Goal: Information Seeking & Learning: Learn about a topic

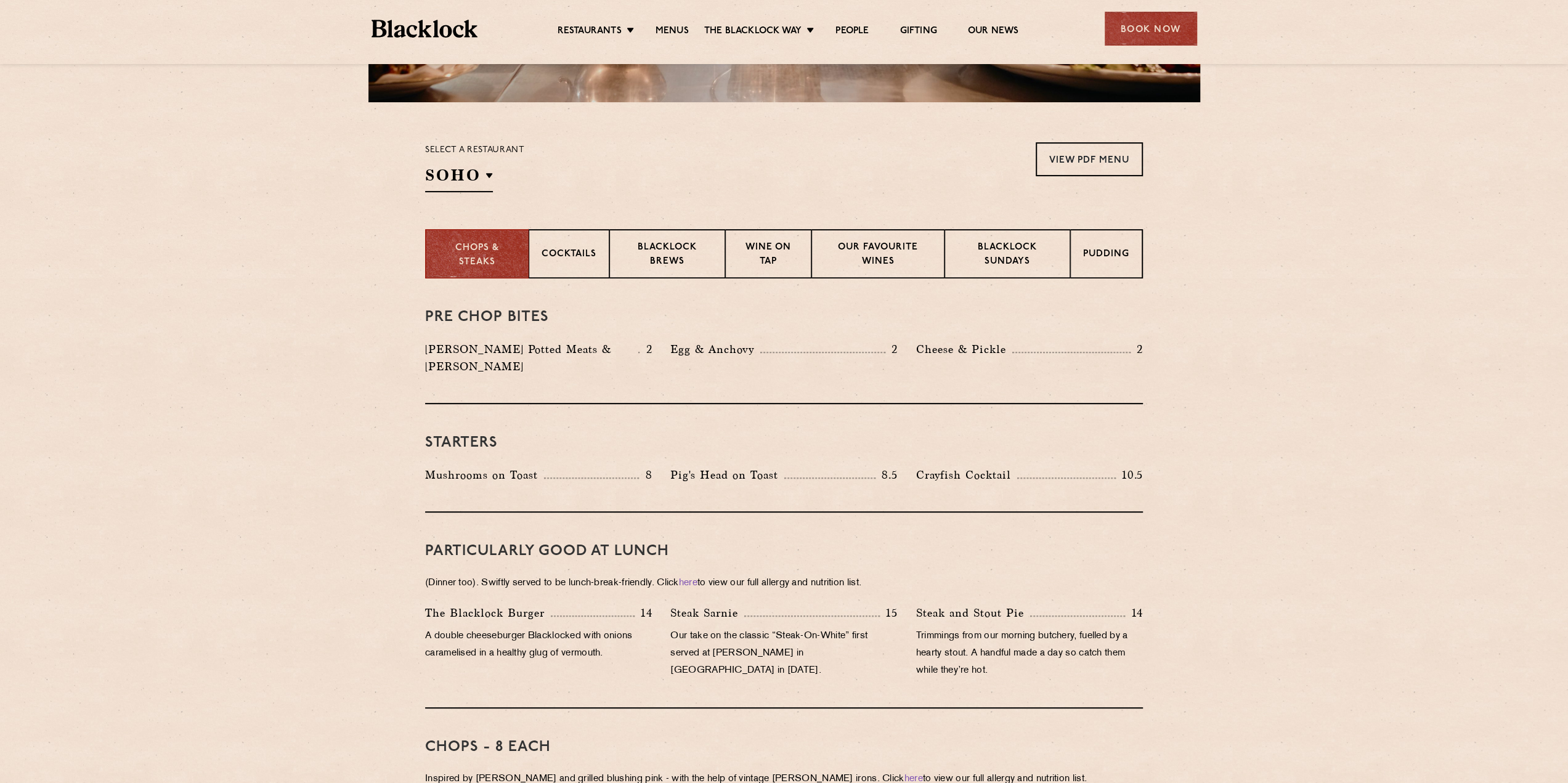
scroll to position [246, 0]
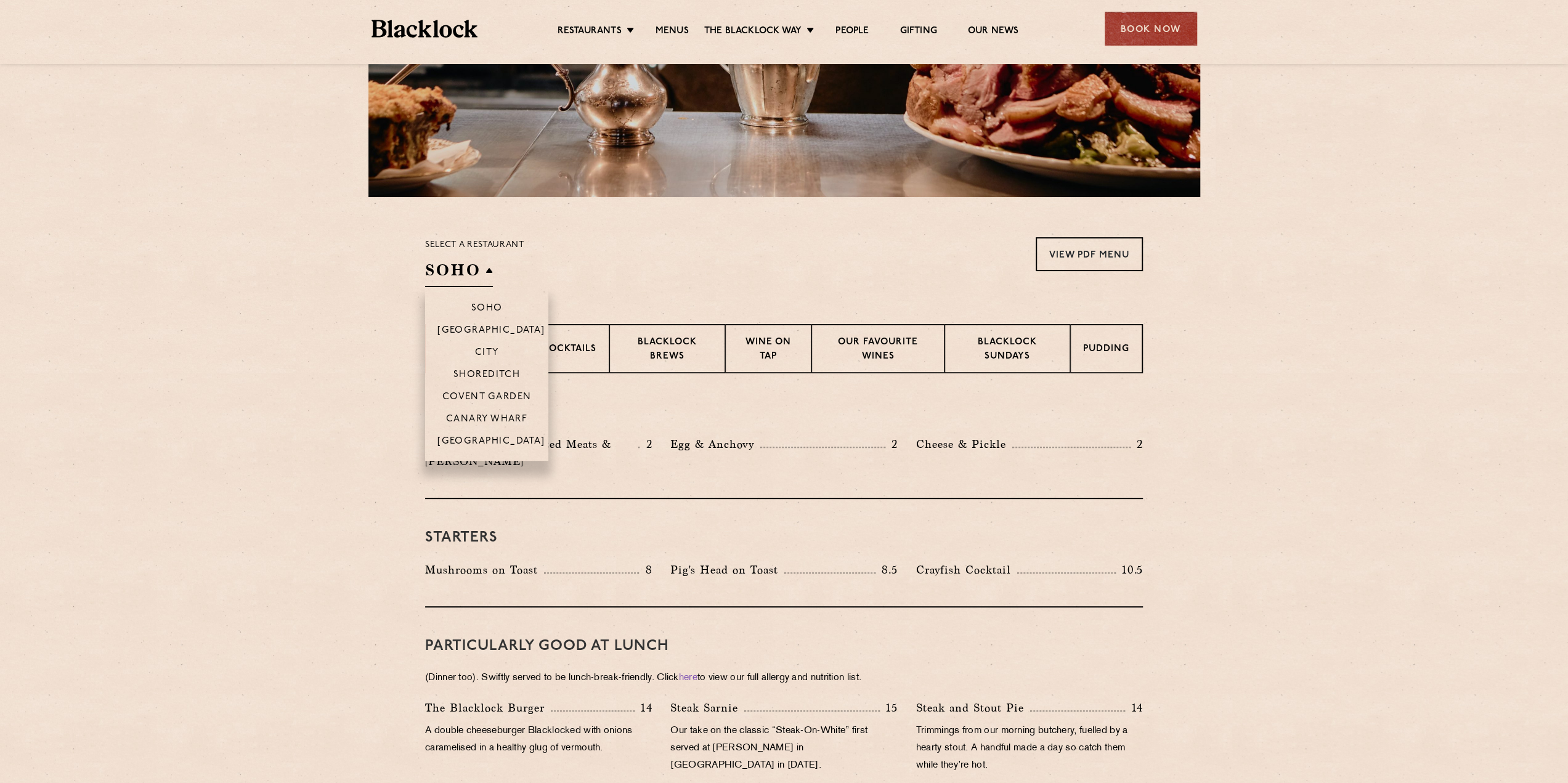
click at [484, 279] on h2 "SOHO" at bounding box center [459, 273] width 68 height 28
click at [339, 338] on section "Chops & Steaks Cocktails Blacklock Brews Wine on Tap Our favourite wines Blackl…" at bounding box center [784, 349] width 1568 height 49
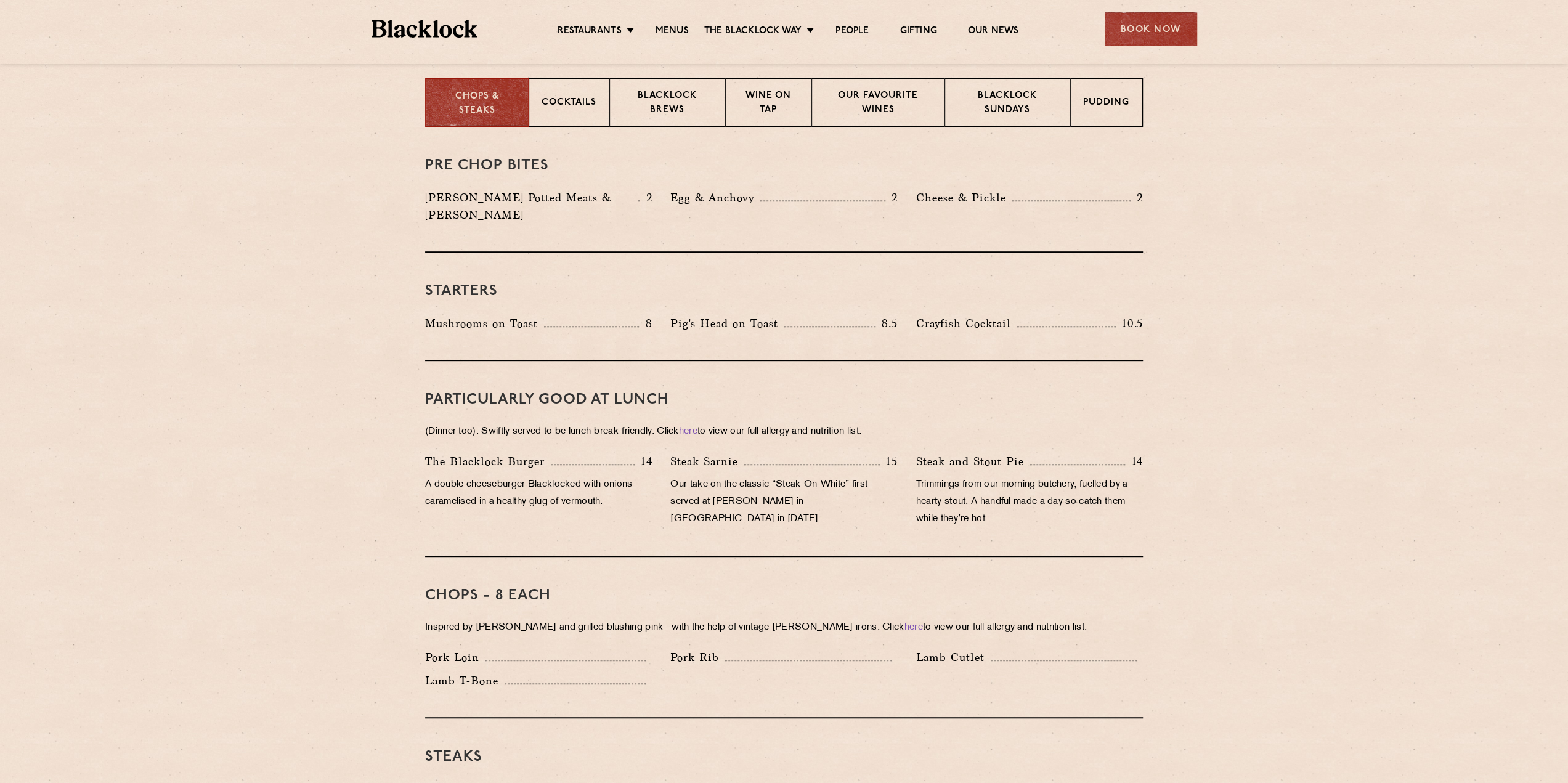
scroll to position [739, 0]
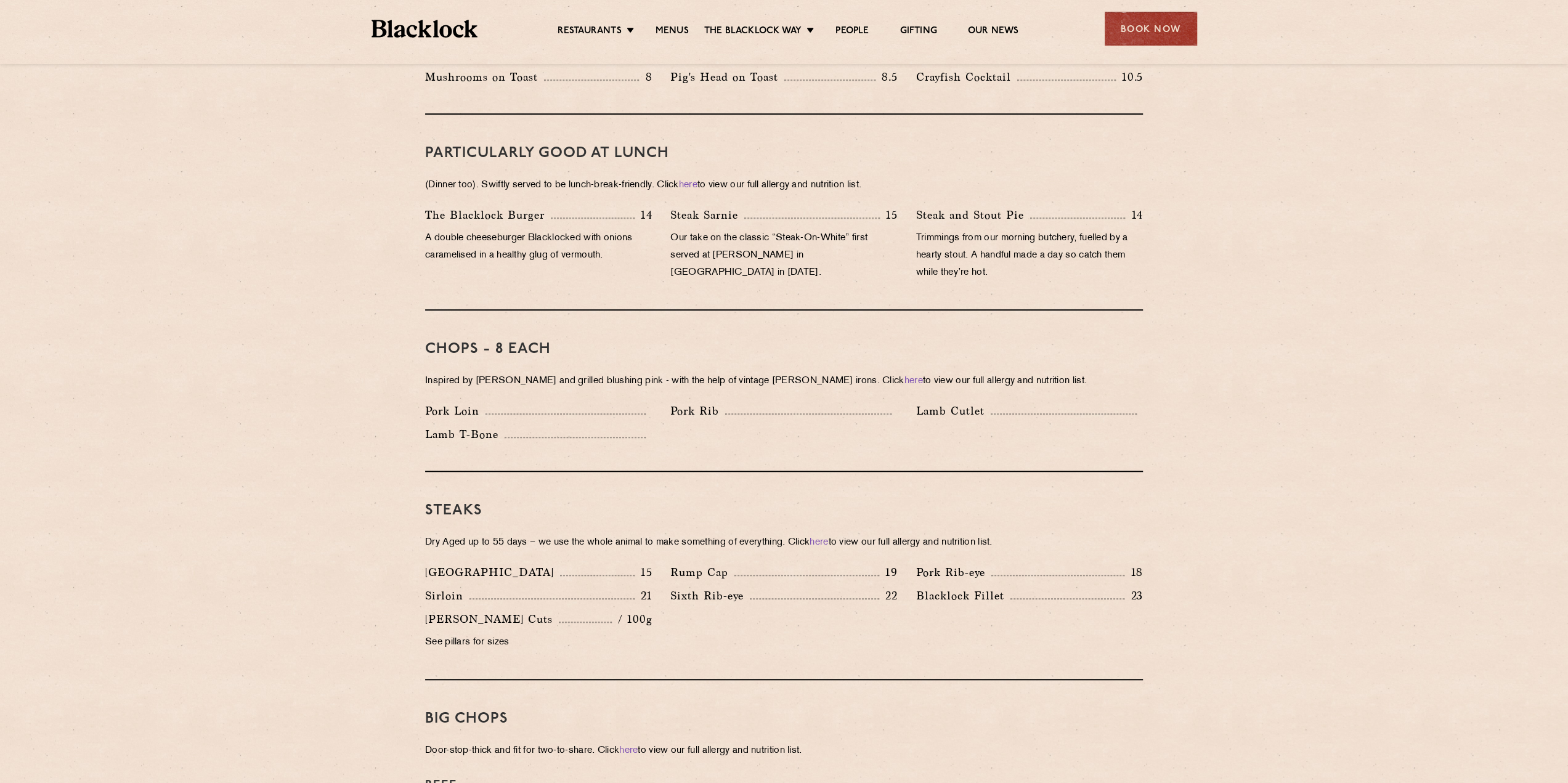
click at [927, 207] on p "Steak and Stout Pie" at bounding box center [973, 215] width 114 height 17
click at [975, 250] on p "Trimmings from our morning butchery, fuelled by a hearty stout. A handful made …" at bounding box center [1029, 256] width 227 height 52
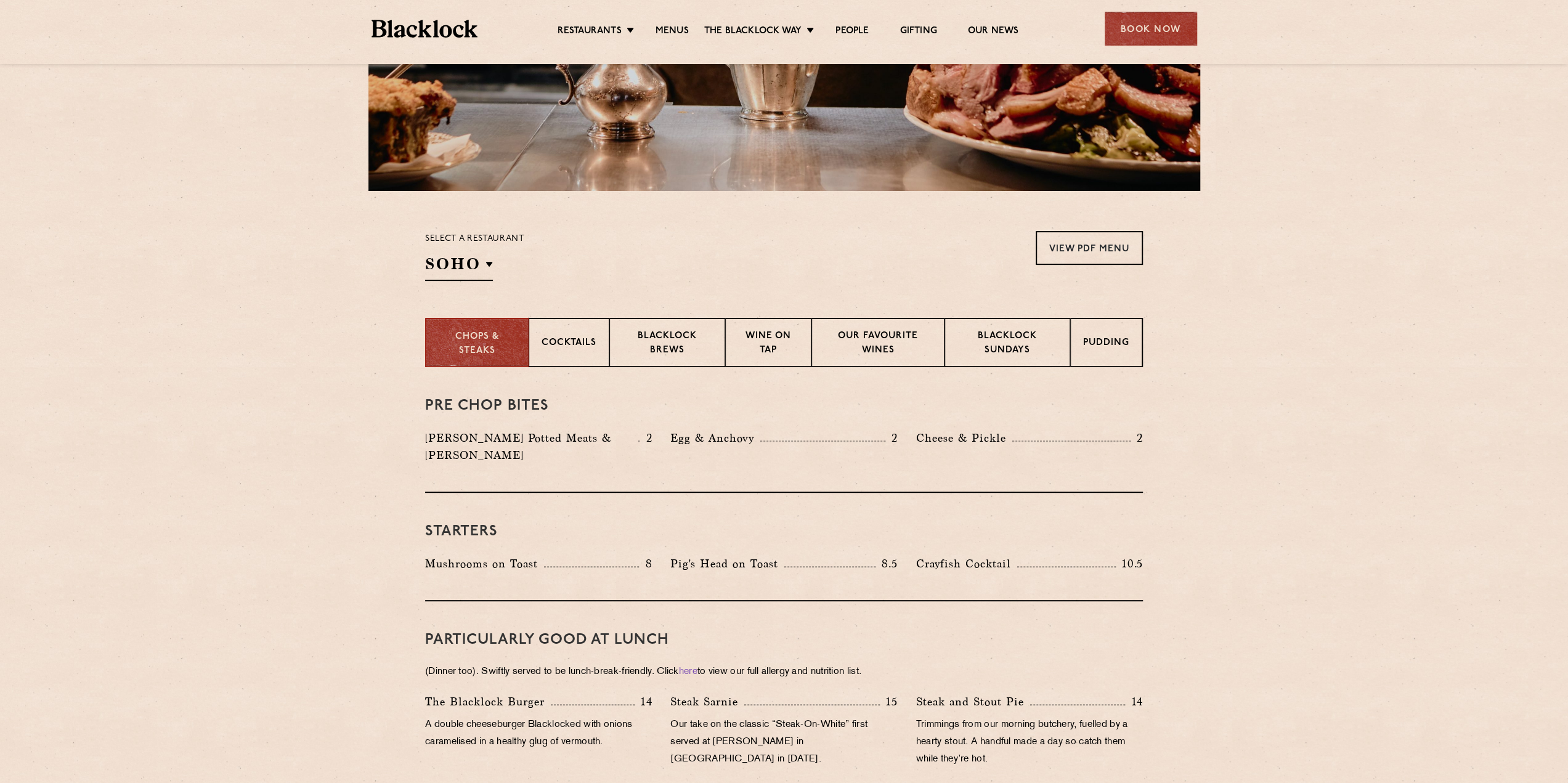
scroll to position [246, 0]
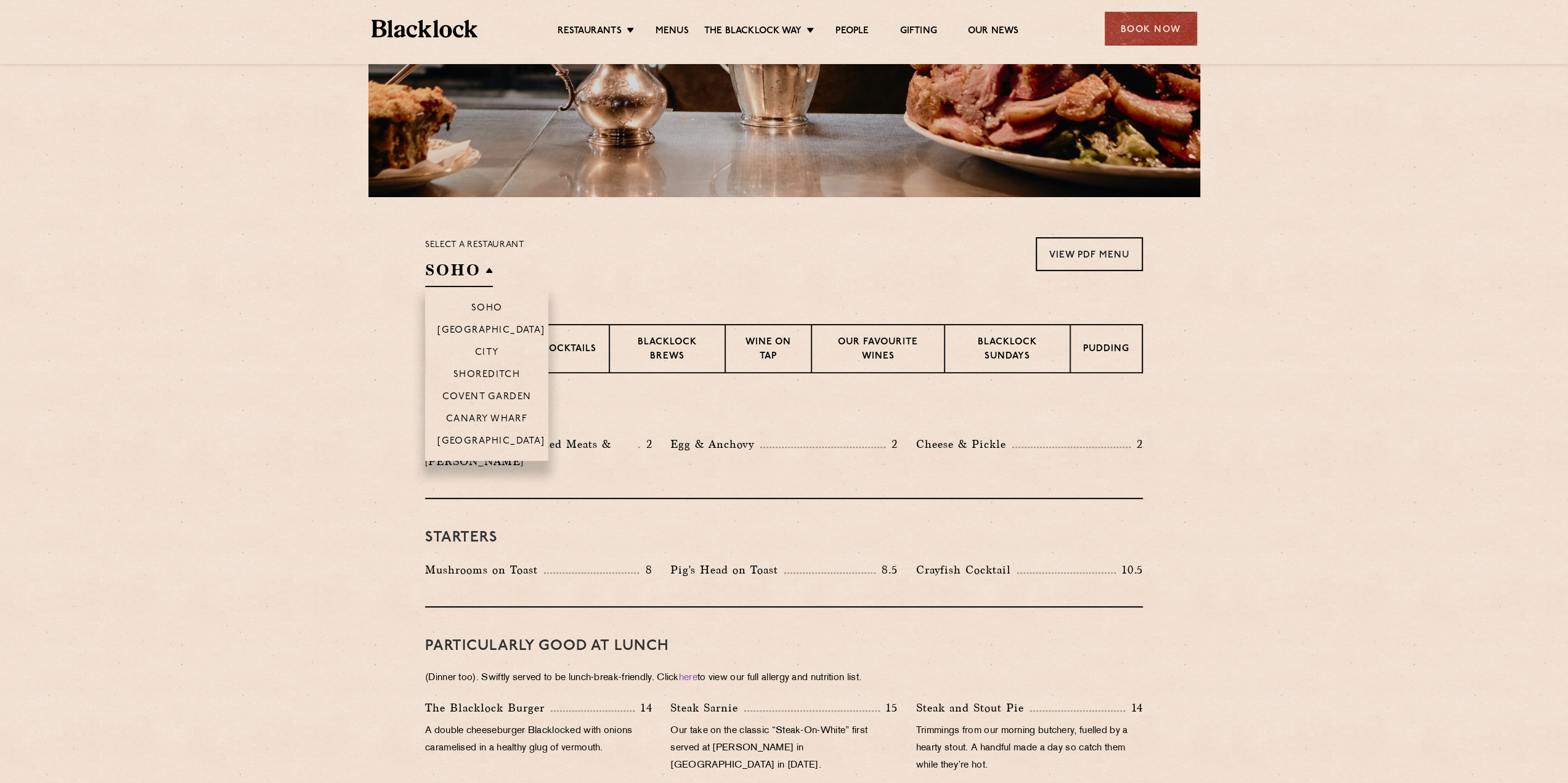
click at [460, 270] on h2 "SOHO" at bounding box center [459, 273] width 68 height 28
click at [480, 363] on li "Shoreditch" at bounding box center [486, 373] width 123 height 22
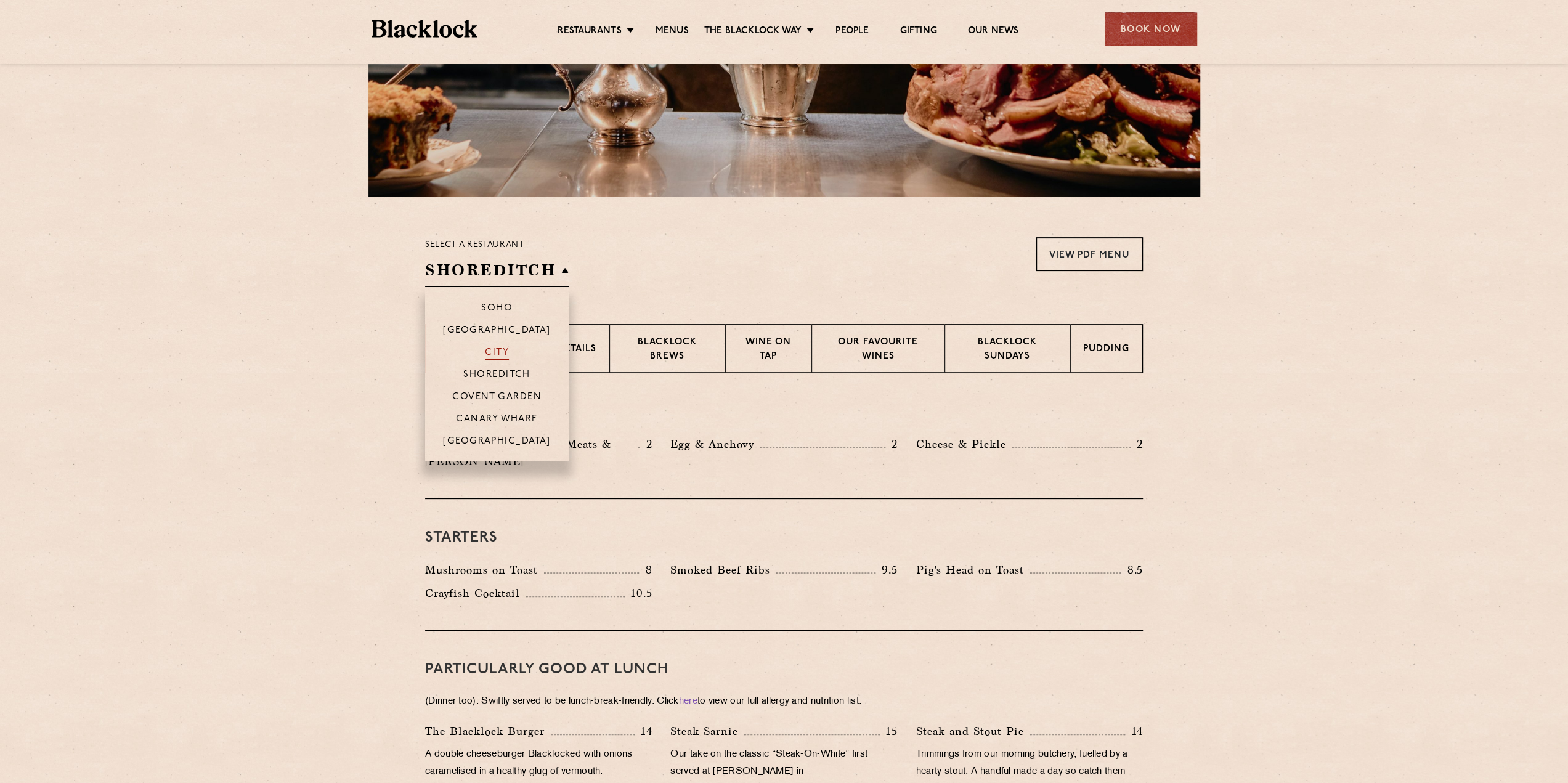
click at [490, 349] on p "City" at bounding box center [497, 353] width 24 height 13
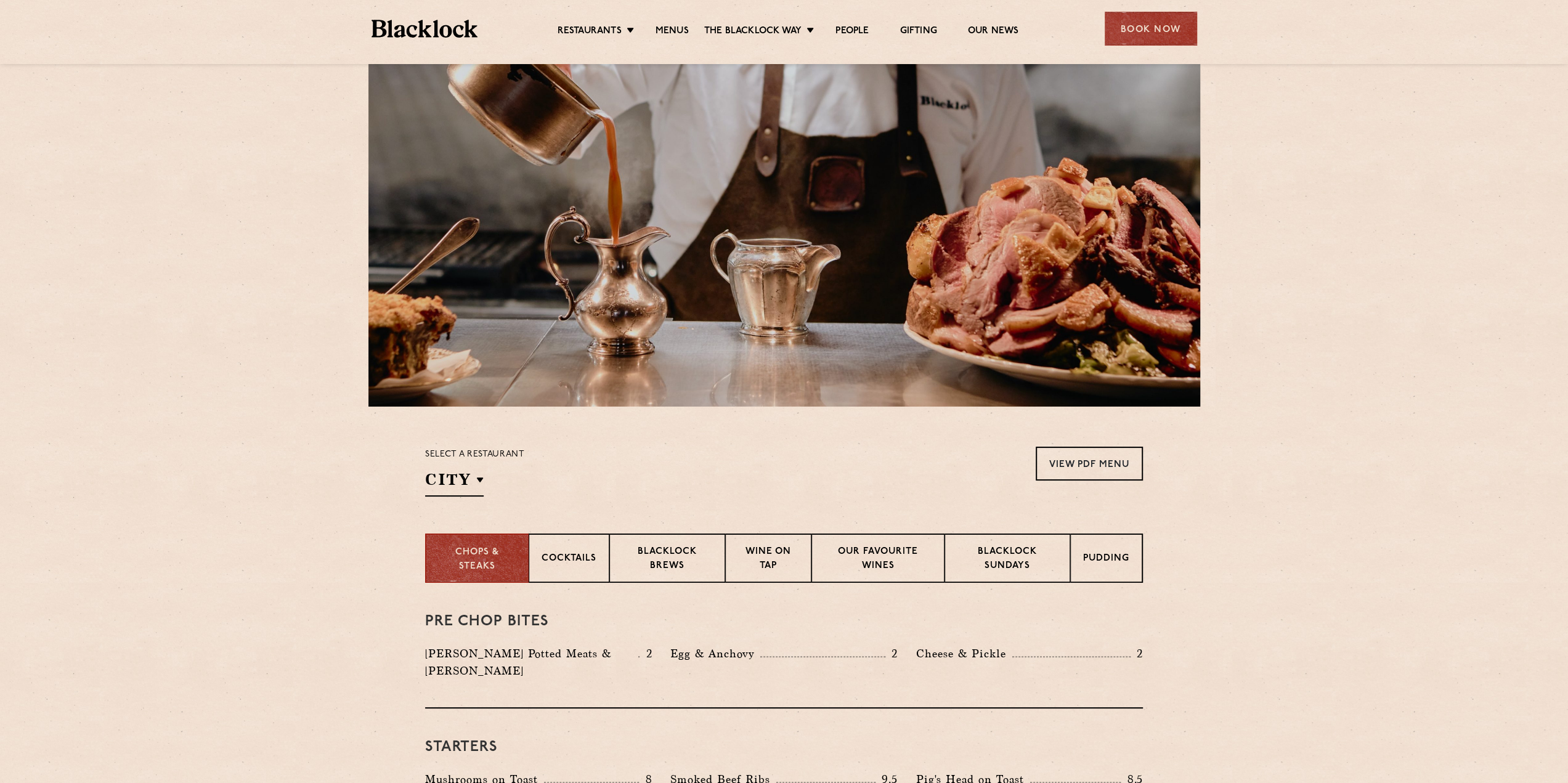
scroll to position [0, 0]
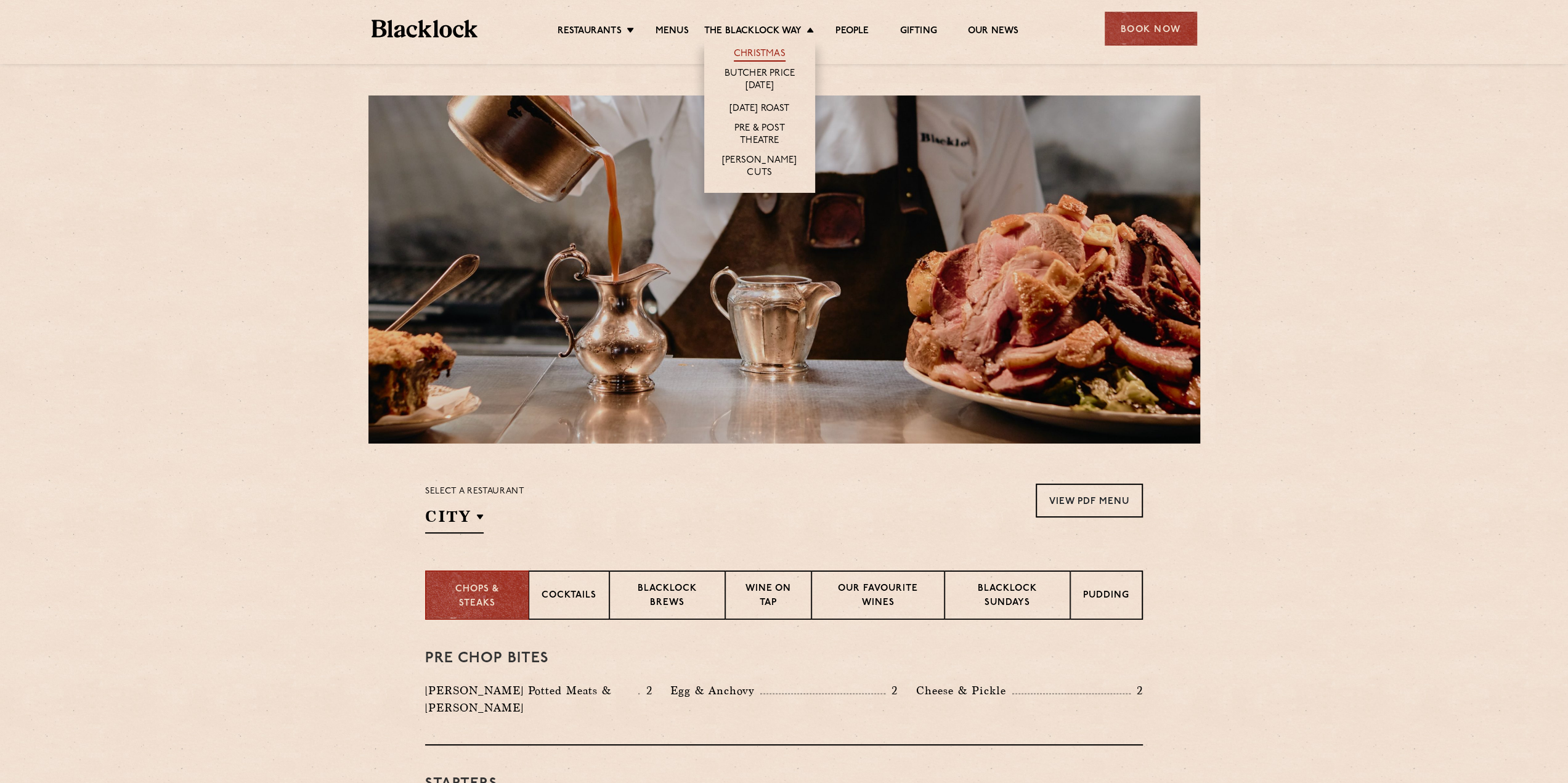
click at [752, 50] on link "Christmas" at bounding box center [760, 54] width 52 height 13
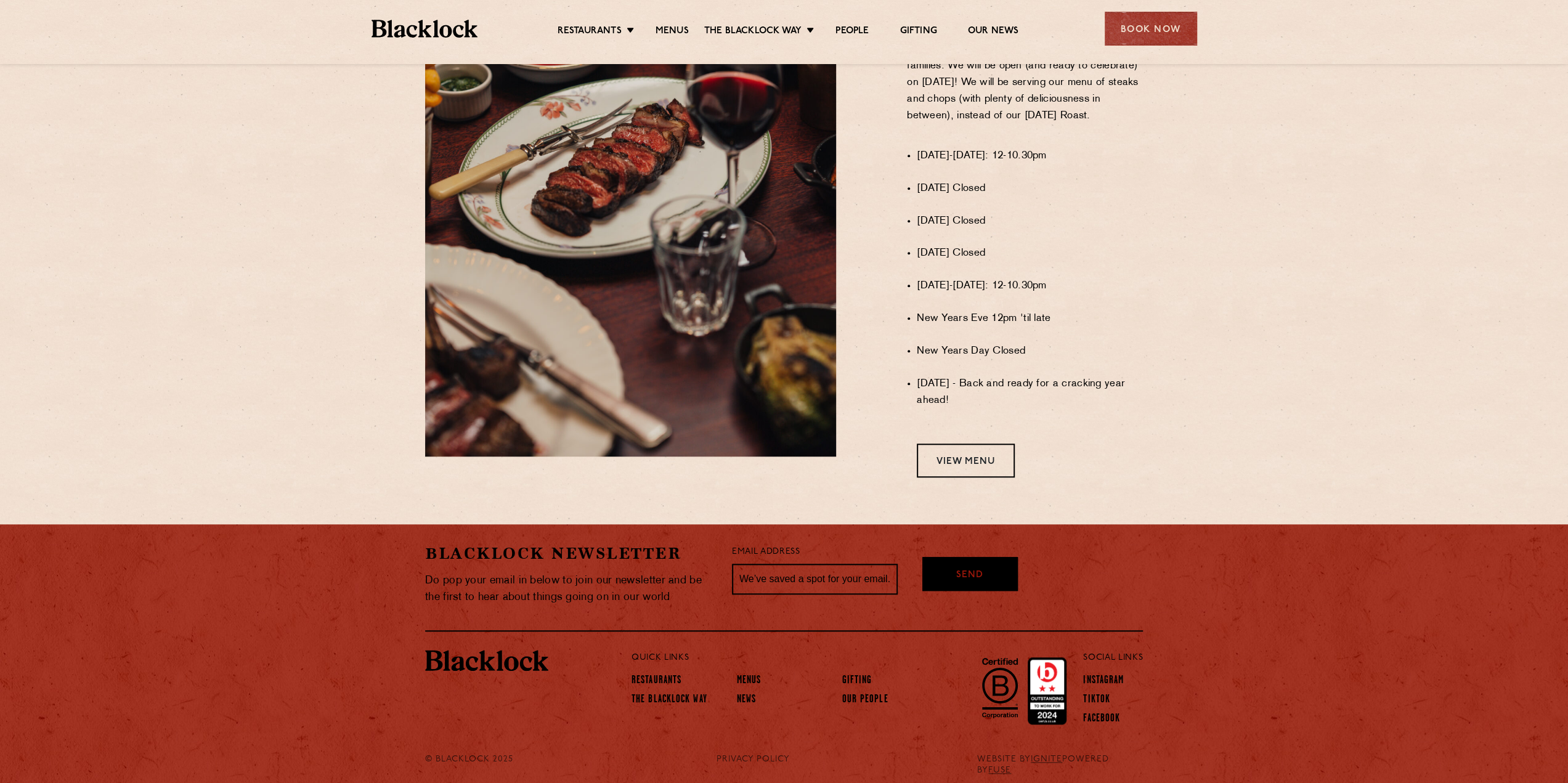
scroll to position [854, 0]
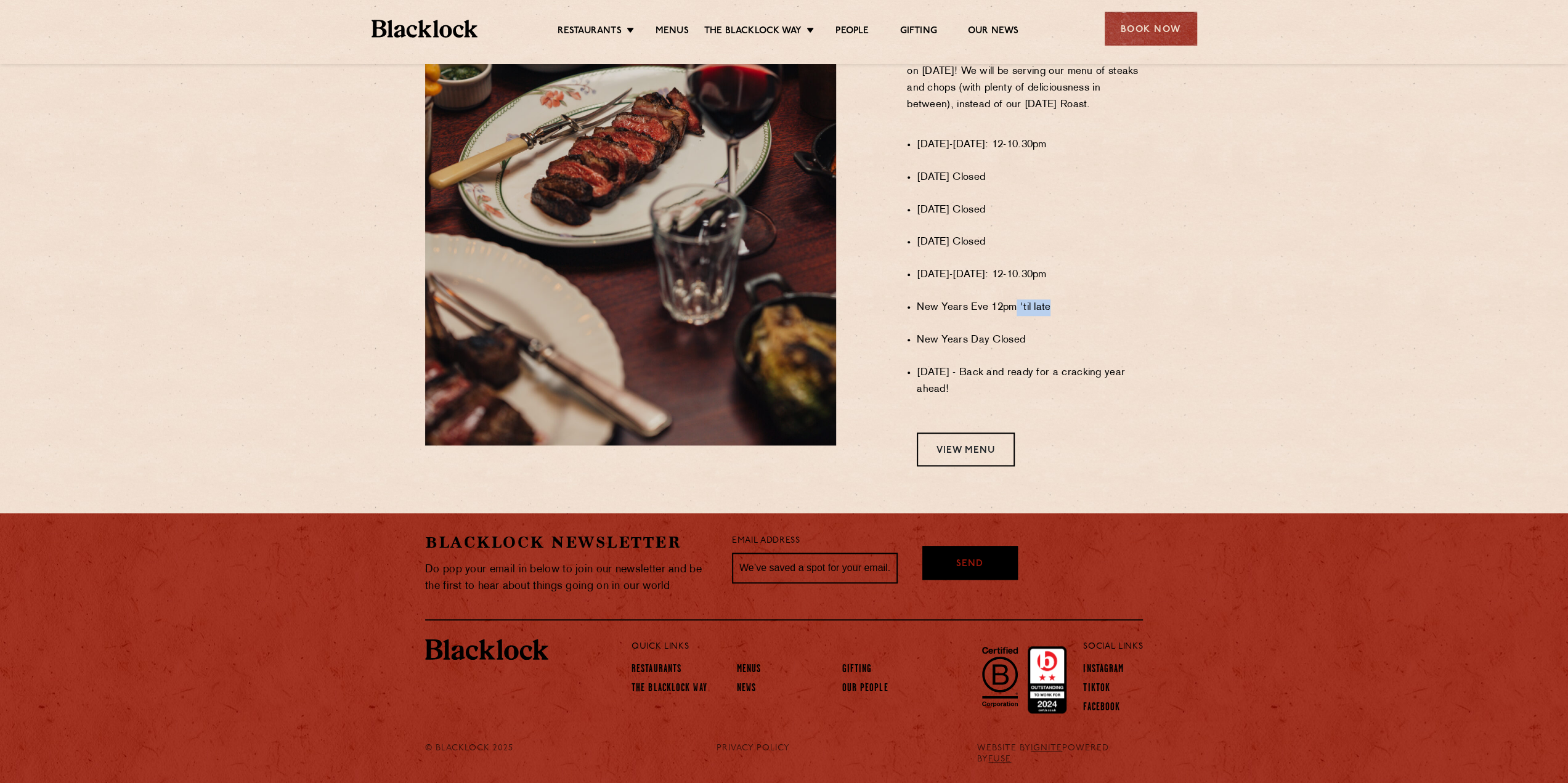
drag, startPoint x: 1015, startPoint y: 321, endPoint x: 1071, endPoint y: 321, distance: 56.0
click at [1071, 316] on li "New Years Eve 12pm 'til late" at bounding box center [1030, 307] width 226 height 17
click at [1090, 369] on ul "[DATE]-[DATE]: 12-10.30pm [DATE] Closed [DATE] Closed [DATE] Closed [DATE]-[DAT…" at bounding box center [1030, 294] width 226 height 345
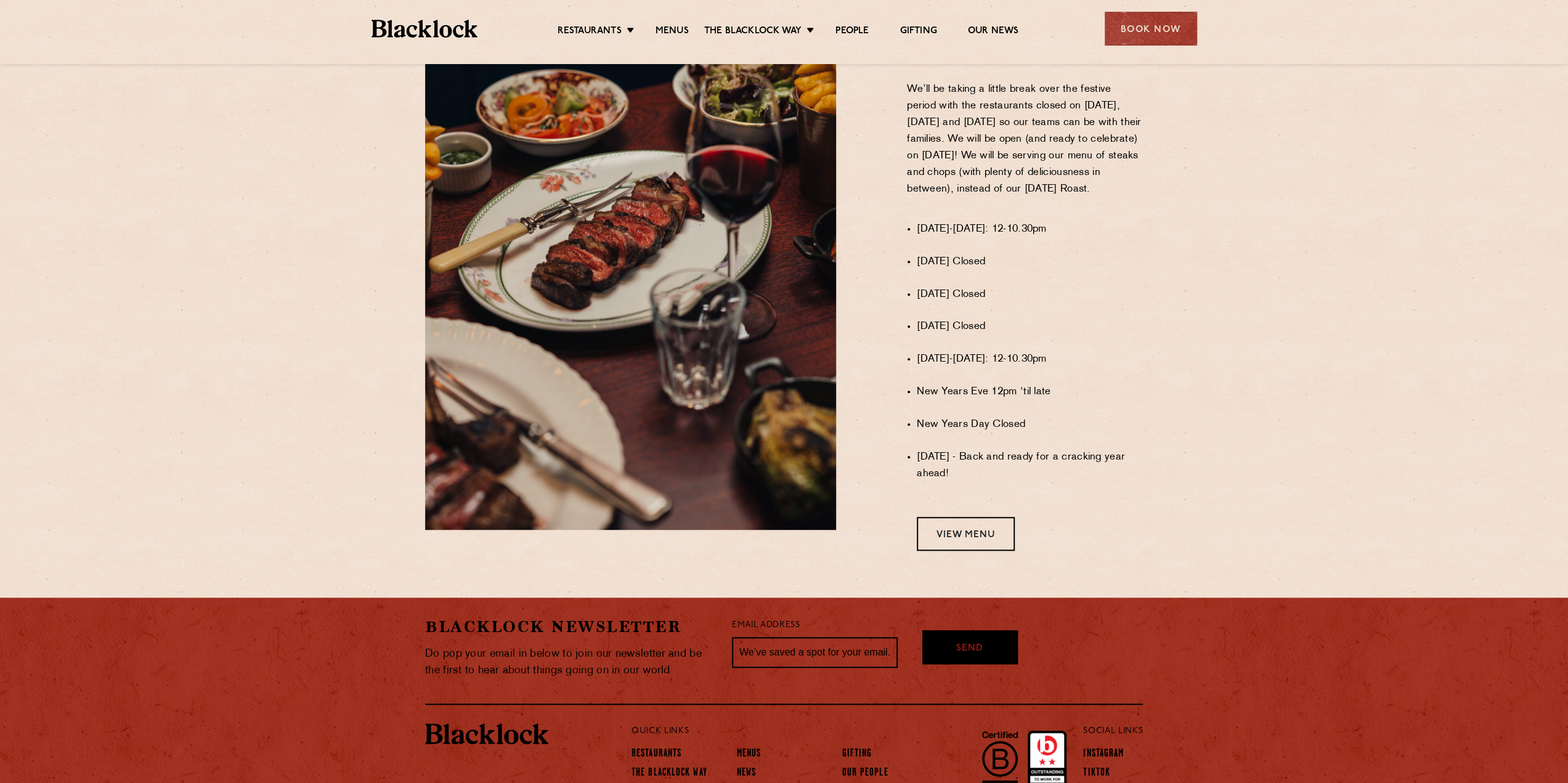
scroll to position [792, 0]
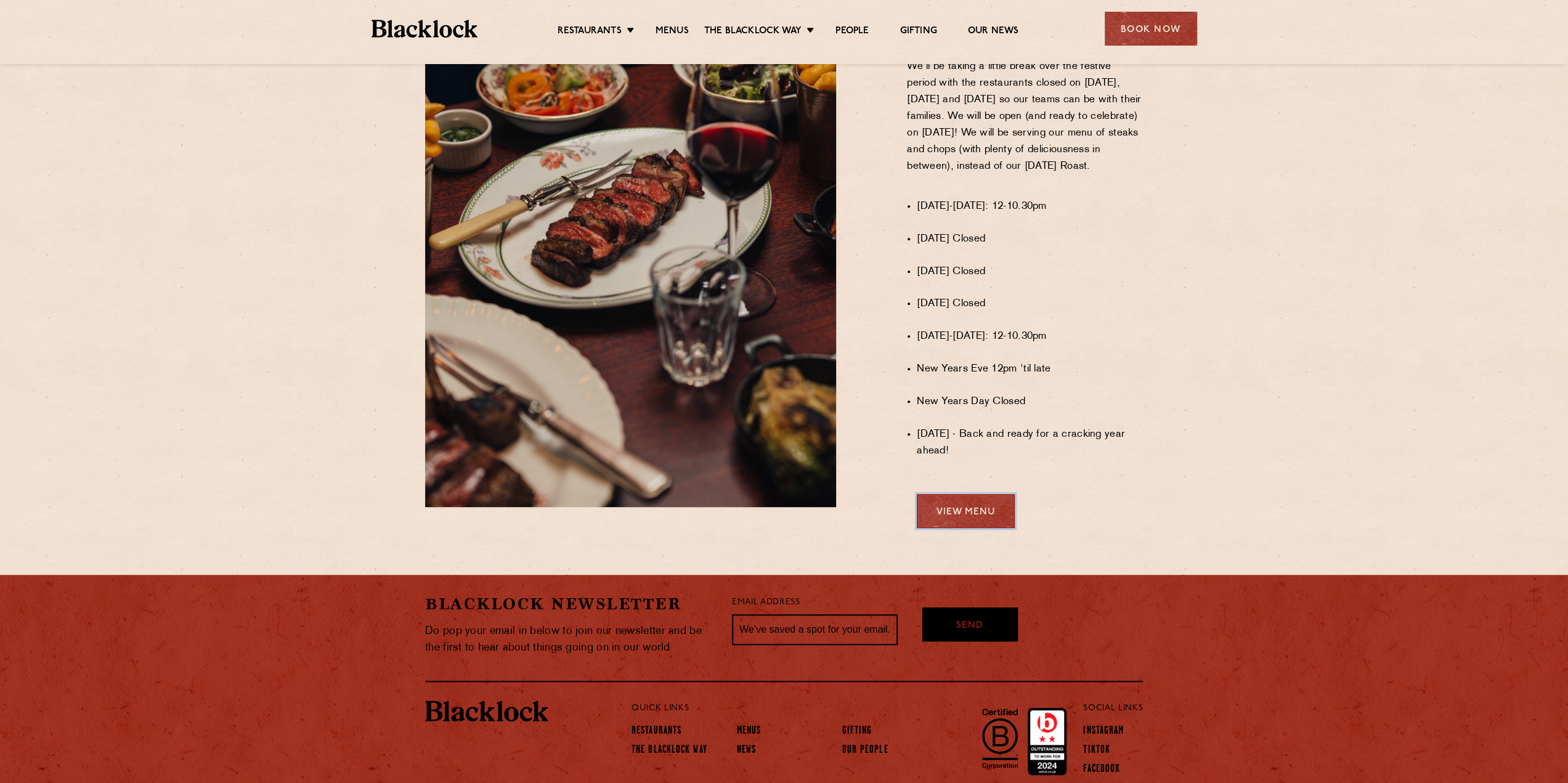
click at [971, 522] on link "View Menu" at bounding box center [965, 511] width 98 height 34
